Goal: Information Seeking & Learning: Find specific fact

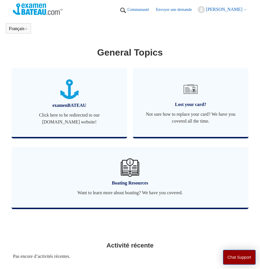
scroll to position [242, 0]
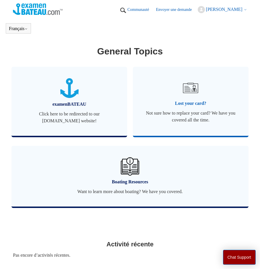
click at [187, 107] on span "Lost your card?" at bounding box center [190, 103] width 98 height 7
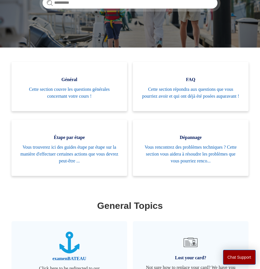
scroll to position [18, 0]
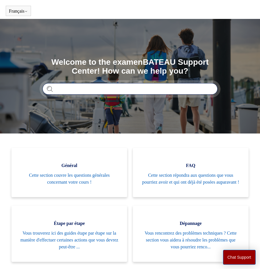
click at [81, 87] on input "Rechercher" at bounding box center [129, 88] width 175 height 11
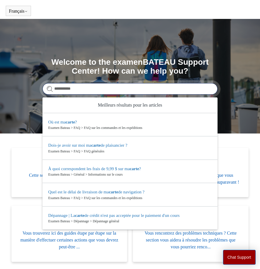
type input "**********"
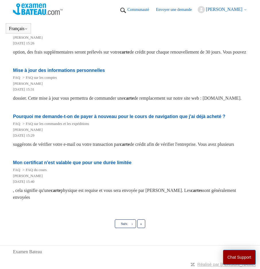
scroll to position [434, 0]
click at [121, 224] on span "Suiv." at bounding box center [124, 224] width 7 height 4
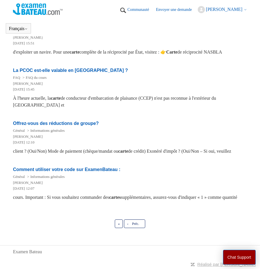
scroll to position [161, 0]
click at [119, 221] on link "« Première" at bounding box center [119, 224] width 8 height 9
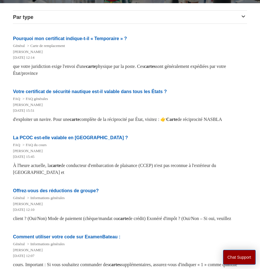
scroll to position [55, 0]
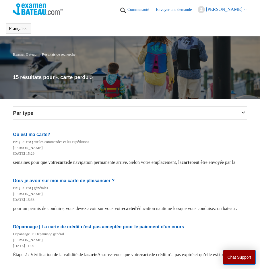
click at [244, 10] on icon at bounding box center [245, 9] width 3 height 3
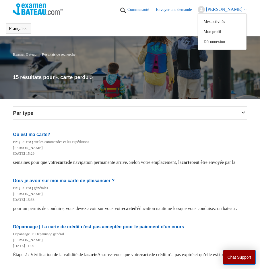
click at [244, 10] on icon at bounding box center [245, 9] width 3 height 3
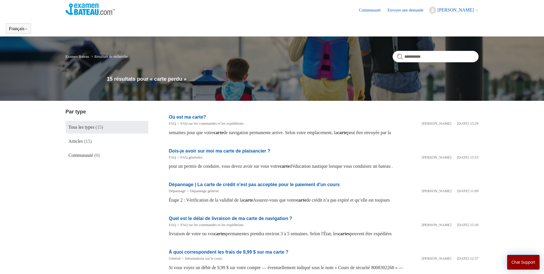
click at [260, 11] on span "[PERSON_NAME]" at bounding box center [456, 9] width 36 height 5
click at [260, 85] on div "15 résultats pour « carte perdu »" at bounding box center [293, 80] width 372 height 11
click at [85, 140] on link "Articles (15)" at bounding box center [107, 141] width 83 height 13
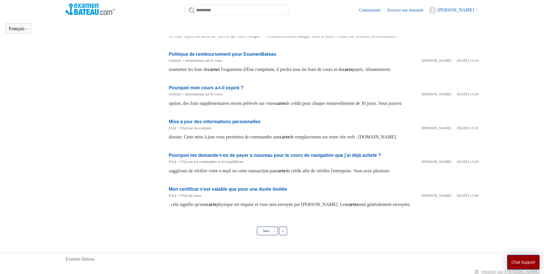
scroll to position [218, 0]
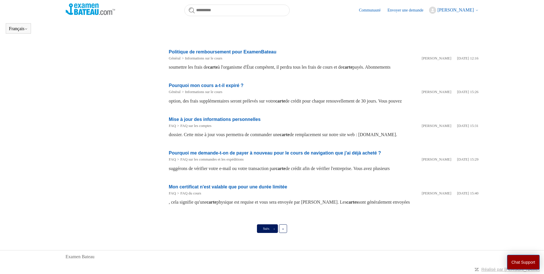
click at [272, 227] on link "Suiv. ›" at bounding box center [267, 228] width 21 height 9
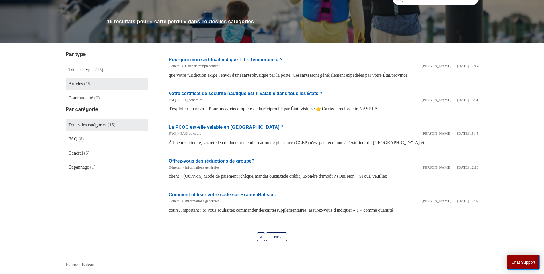
scroll to position [65, 0]
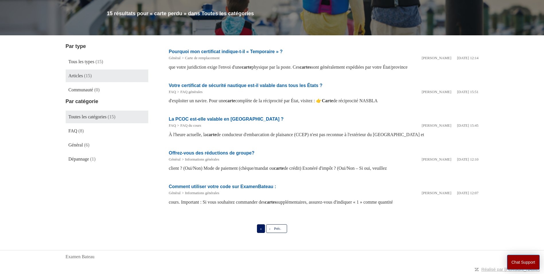
click at [261, 229] on span "«" at bounding box center [261, 228] width 2 height 4
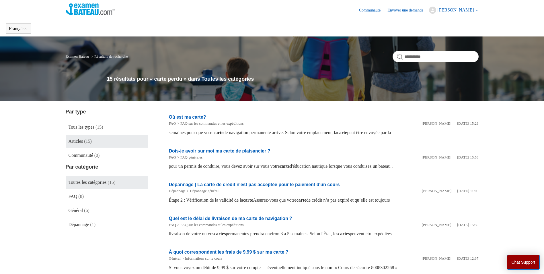
click at [204, 149] on link "Dois-je avoir sur moi ma carte de plaisancier ?" at bounding box center [220, 150] width 102 height 5
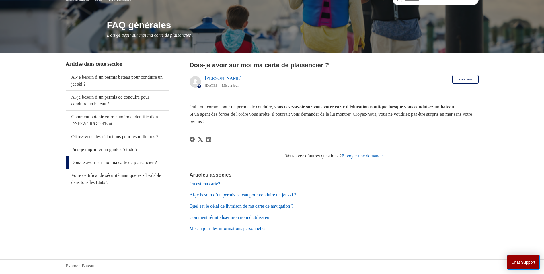
scroll to position [57, 0]
click at [208, 186] on link "Où est ma carte?" at bounding box center [205, 183] width 31 height 5
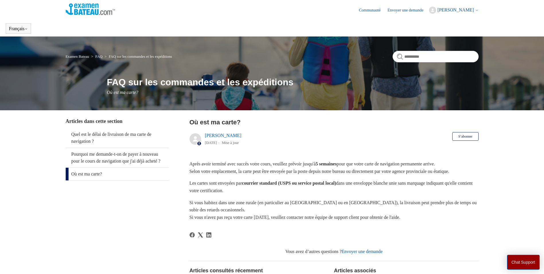
click at [410, 11] on link "Envoyer une demande" at bounding box center [409, 10] width 42 height 6
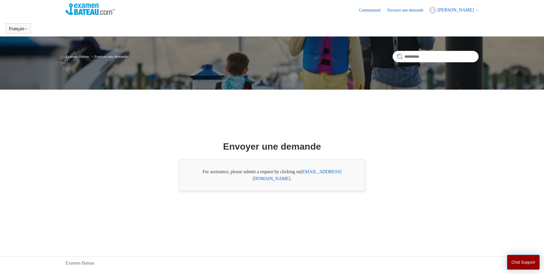
click at [372, 11] on link "Communauté" at bounding box center [372, 10] width 27 height 6
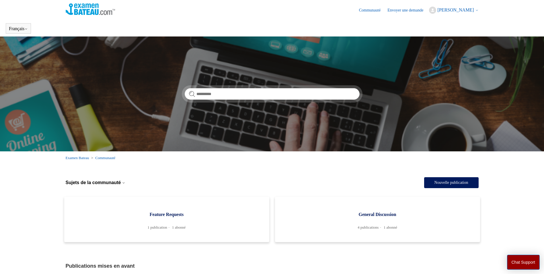
click at [376, 11] on link "Communauté" at bounding box center [372, 10] width 27 height 6
click at [254, 92] on input "Rechercher" at bounding box center [272, 93] width 175 height 11
type input "**********"
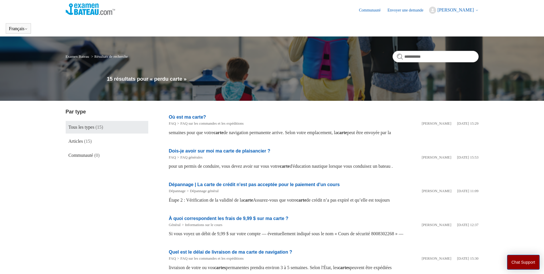
click at [77, 57] on link "Examen Bateau" at bounding box center [78, 56] width 24 height 4
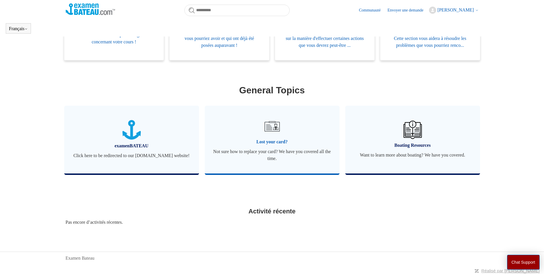
scroll to position [155, 0]
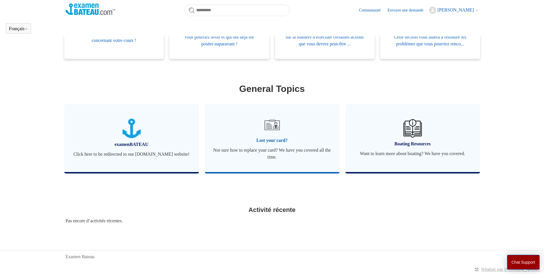
click at [264, 140] on span "Lost your card?" at bounding box center [272, 140] width 118 height 7
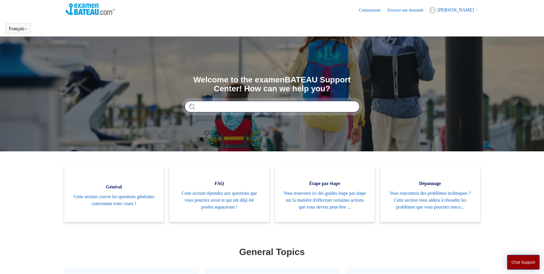
click at [234, 105] on input "Rechercher" at bounding box center [272, 106] width 175 height 11
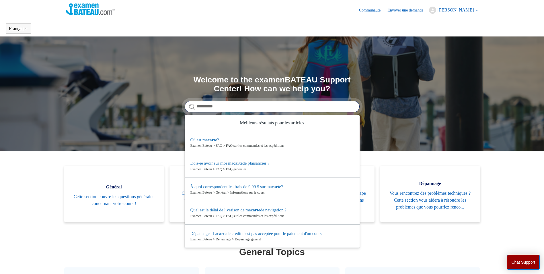
type input "**********"
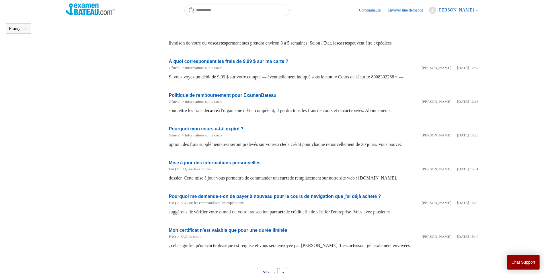
scroll to position [185, 0]
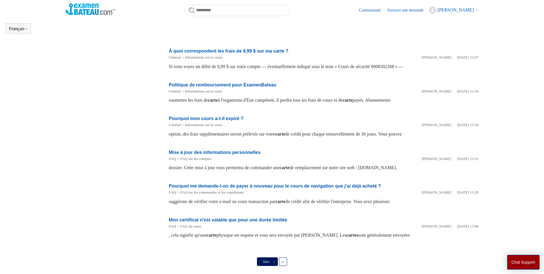
click at [273, 259] on link "Suiv. ›" at bounding box center [267, 261] width 21 height 9
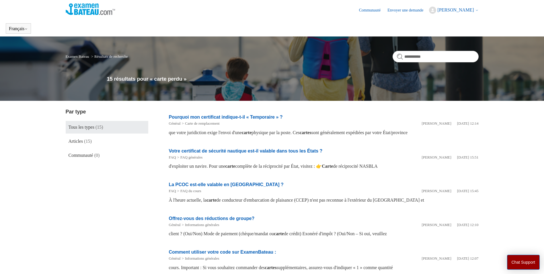
click at [410, 11] on link "Envoyer une demande" at bounding box center [409, 10] width 42 height 6
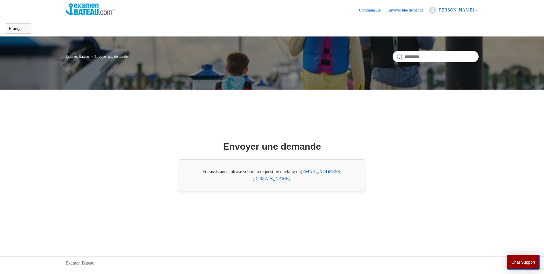
click at [78, 7] on img at bounding box center [91, 8] width 50 height 11
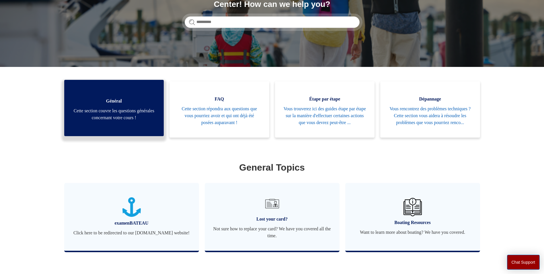
scroll to position [86, 0]
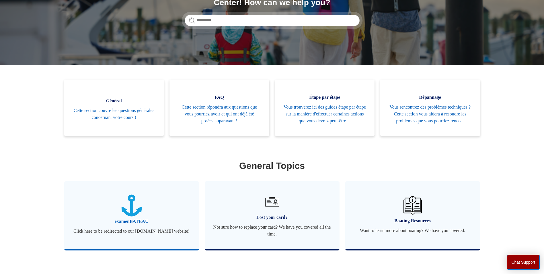
click at [134, 234] on span "Click here to be redirected to our [DOMAIN_NAME] website!" at bounding box center [132, 231] width 118 height 7
click at [277, 221] on span "Lost your card?" at bounding box center [272, 217] width 118 height 7
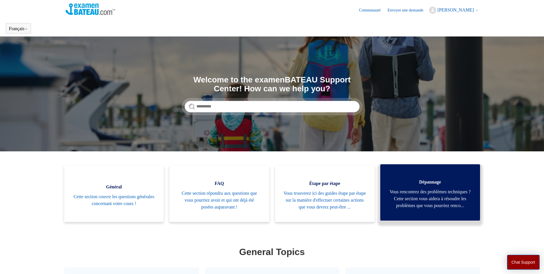
click at [449, 201] on span "Vous rencontrez des problèmes techniques ? Cette section vous aidera à résoudre…" at bounding box center [430, 198] width 83 height 21
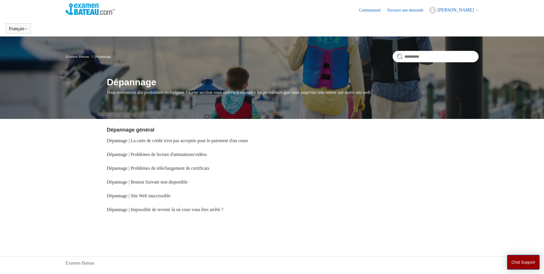
click at [71, 55] on link "Examen Bateau" at bounding box center [78, 56] width 24 height 4
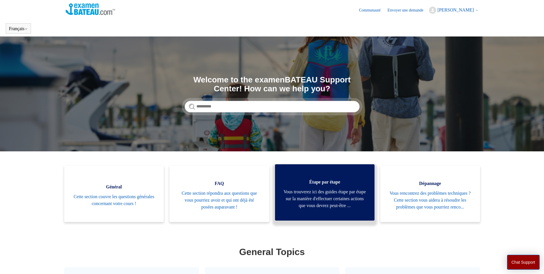
click at [318, 188] on span "Vous trouverez ici des guides étape par étape sur la manière d'effectuer certai…" at bounding box center [325, 198] width 83 height 21
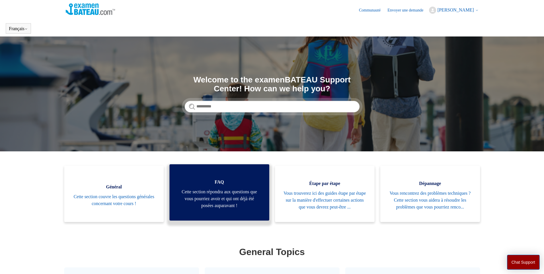
click at [181, 206] on span "Cette section répondra aux questions que vous pourriez avoir et qui ont déjà ét…" at bounding box center [219, 198] width 83 height 21
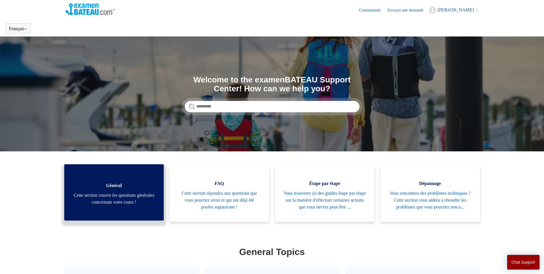
click at [120, 198] on span "Cette section couvre les questions générales concernant votre cours !" at bounding box center [114, 199] width 83 height 14
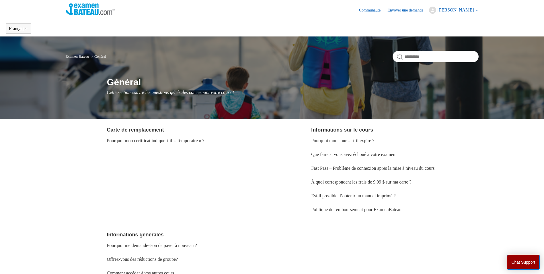
click at [373, 11] on link "Communauté" at bounding box center [372, 10] width 27 height 6
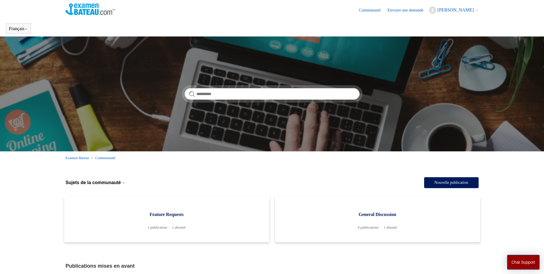
click at [470, 10] on span "[PERSON_NAME]" at bounding box center [456, 9] width 36 height 5
click at [452, 21] on link "Mes activités" at bounding box center [454, 22] width 48 height 10
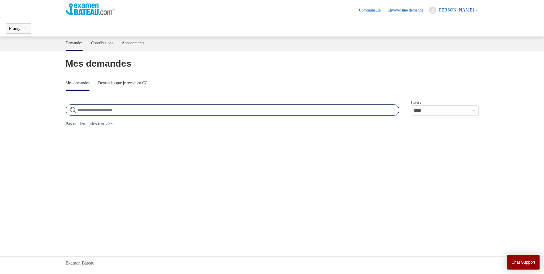
click at [122, 107] on input "Rechercher dans demandes" at bounding box center [233, 109] width 334 height 11
type input "**********"
click at [98, 41] on link "Contributions" at bounding box center [102, 42] width 22 height 12
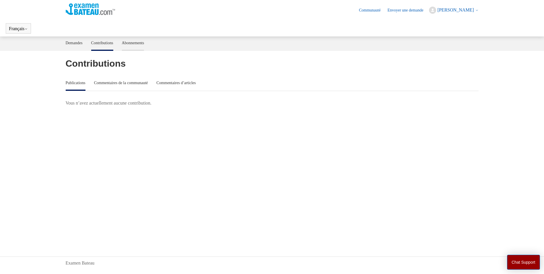
click at [140, 42] on link "Abonnements" at bounding box center [133, 42] width 22 height 12
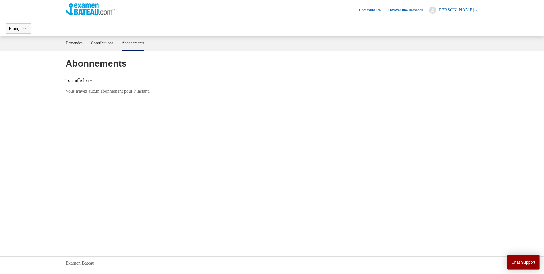
click at [86, 8] on img at bounding box center [91, 8] width 50 height 11
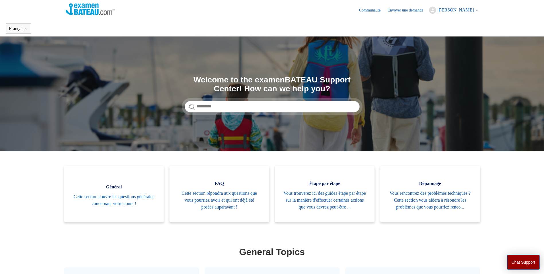
click at [452, 11] on span "[PERSON_NAME]" at bounding box center [456, 9] width 36 height 5
click at [445, 31] on link "Mon profil" at bounding box center [454, 32] width 48 height 10
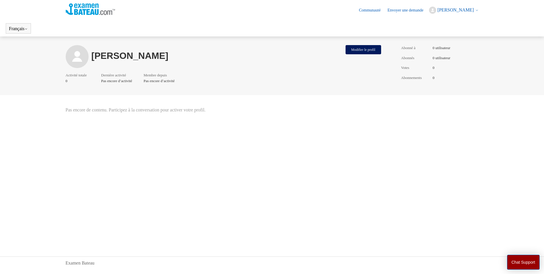
click at [90, 8] on img at bounding box center [91, 8] width 50 height 11
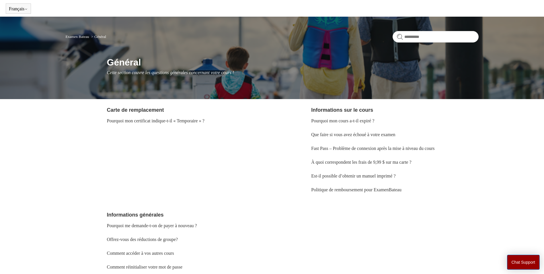
scroll to position [29, 0]
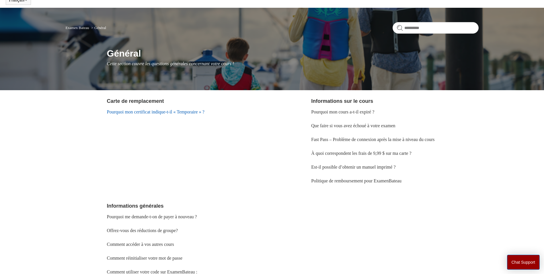
click at [141, 113] on link "Pourquoi mon certificat indique-t-il « Temporaire » ?" at bounding box center [156, 111] width 98 height 5
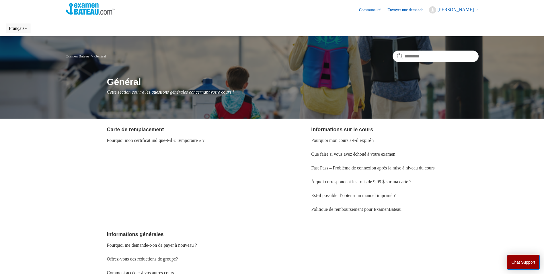
scroll to position [0, 0]
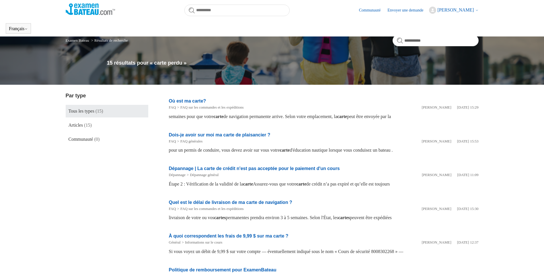
scroll to position [185, 0]
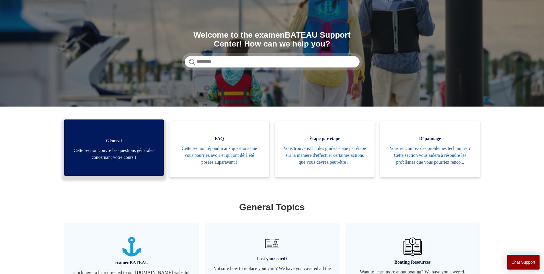
scroll to position [102, 0]
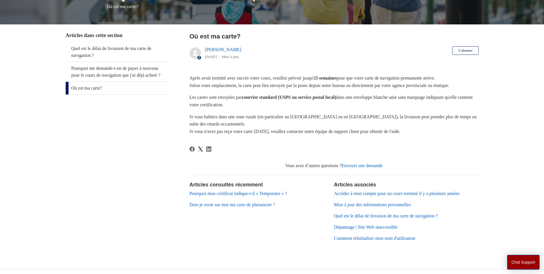
scroll to position [86, 0]
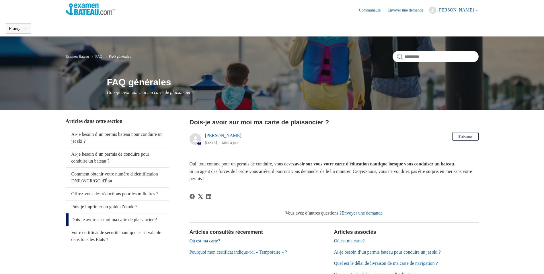
scroll to position [57, 0]
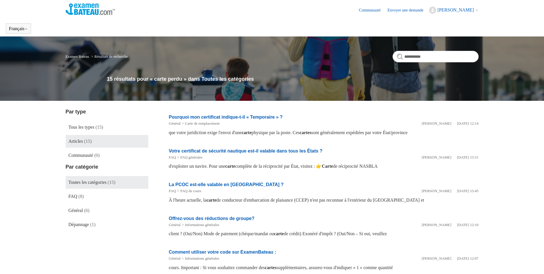
scroll to position [65, 0]
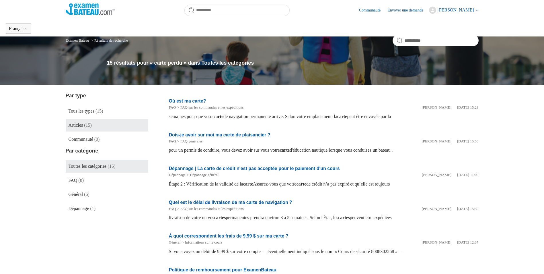
scroll to position [218, 0]
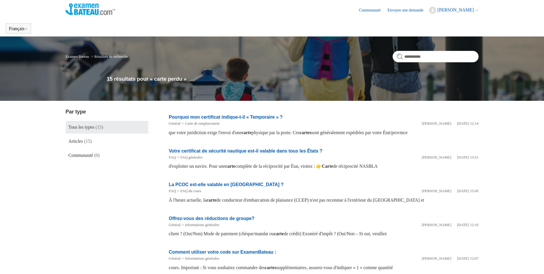
scroll to position [4, 0]
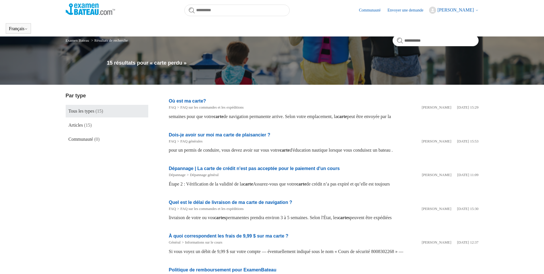
scroll to position [218, 0]
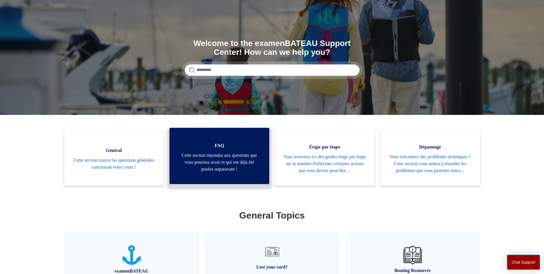
scroll to position [86, 0]
